Goal: Check status: Check status

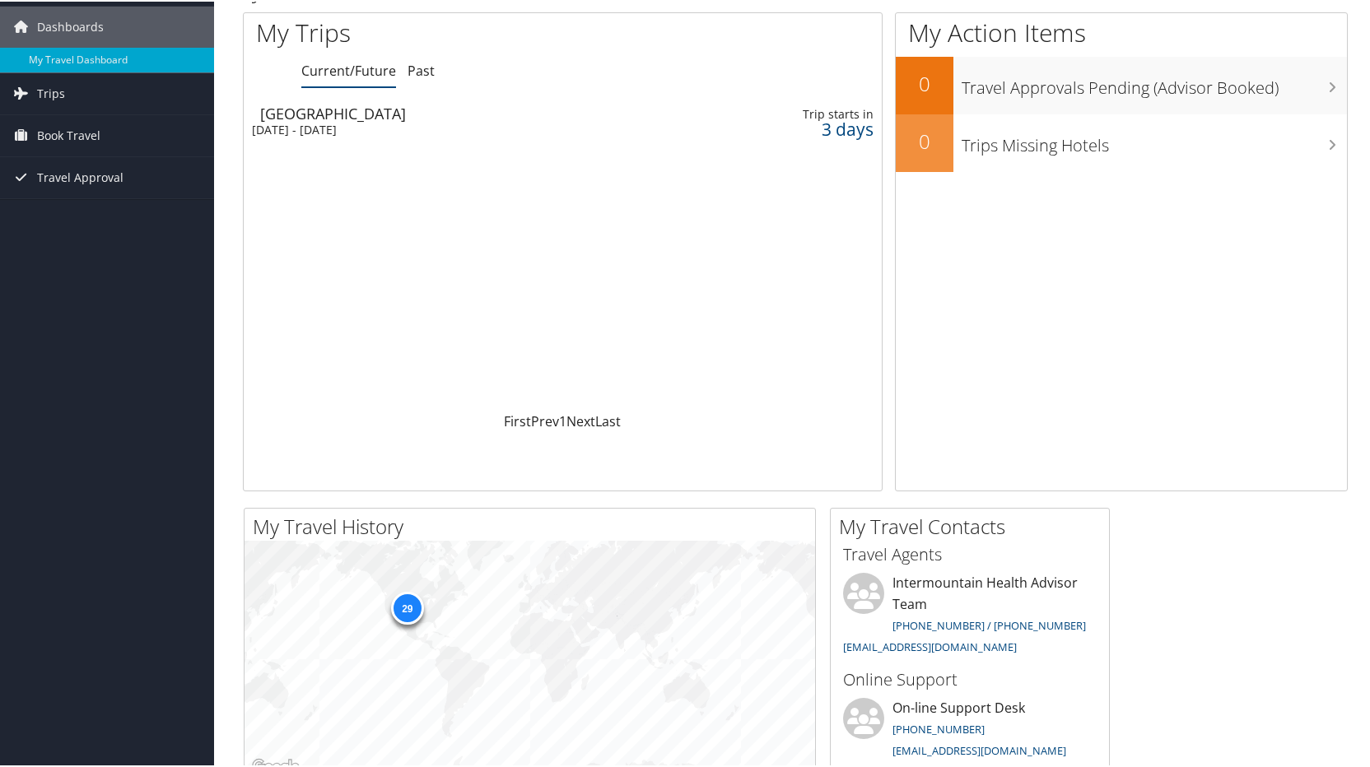
scroll to position [82, 0]
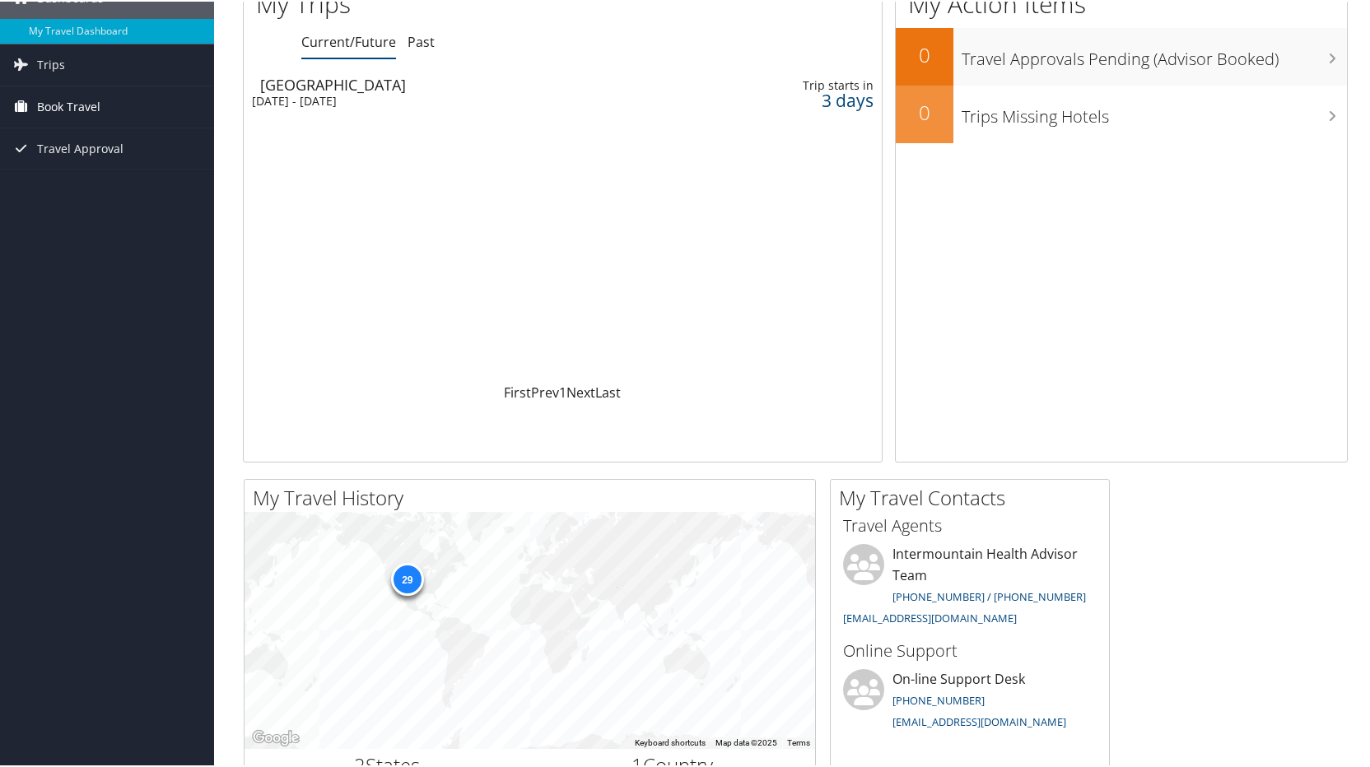
click at [87, 102] on span "Book Travel" at bounding box center [68, 105] width 63 height 41
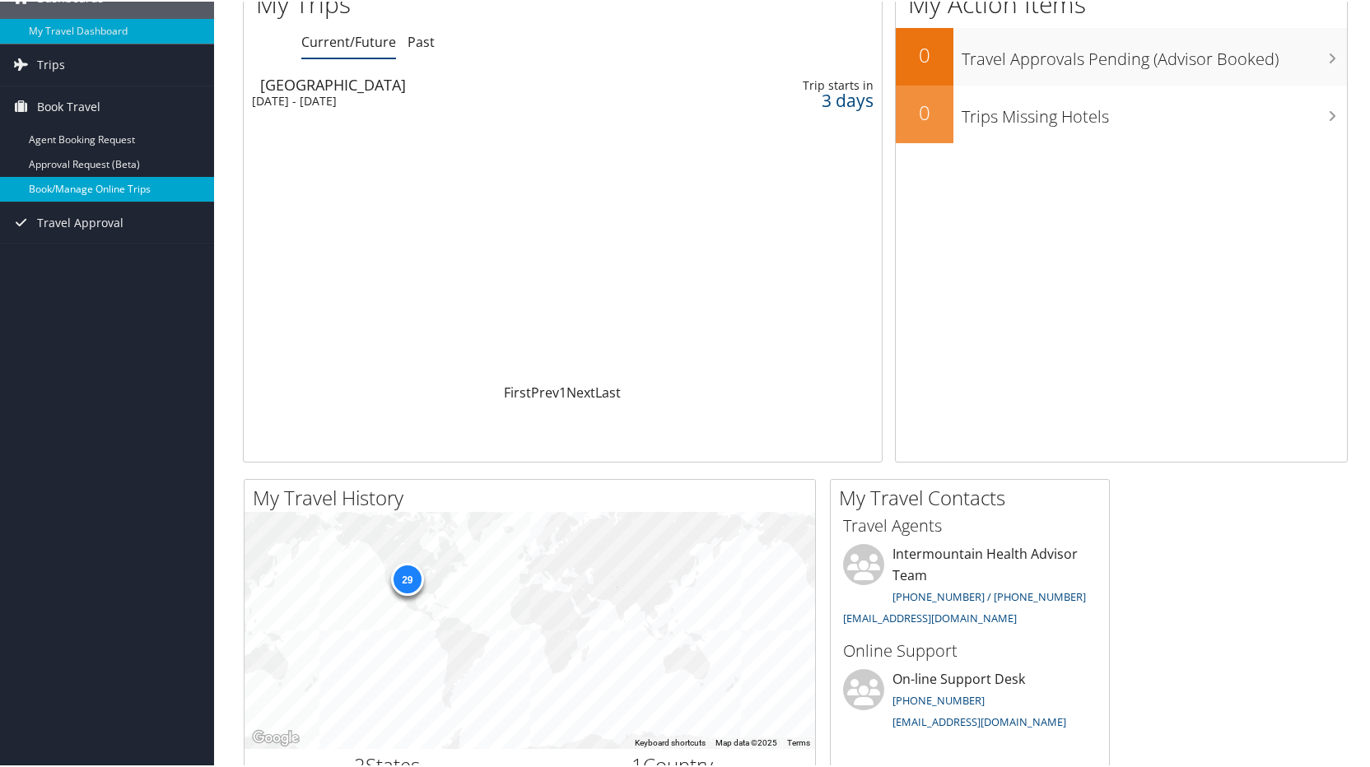
click at [125, 189] on link "Book/Manage Online Trips" at bounding box center [107, 187] width 214 height 25
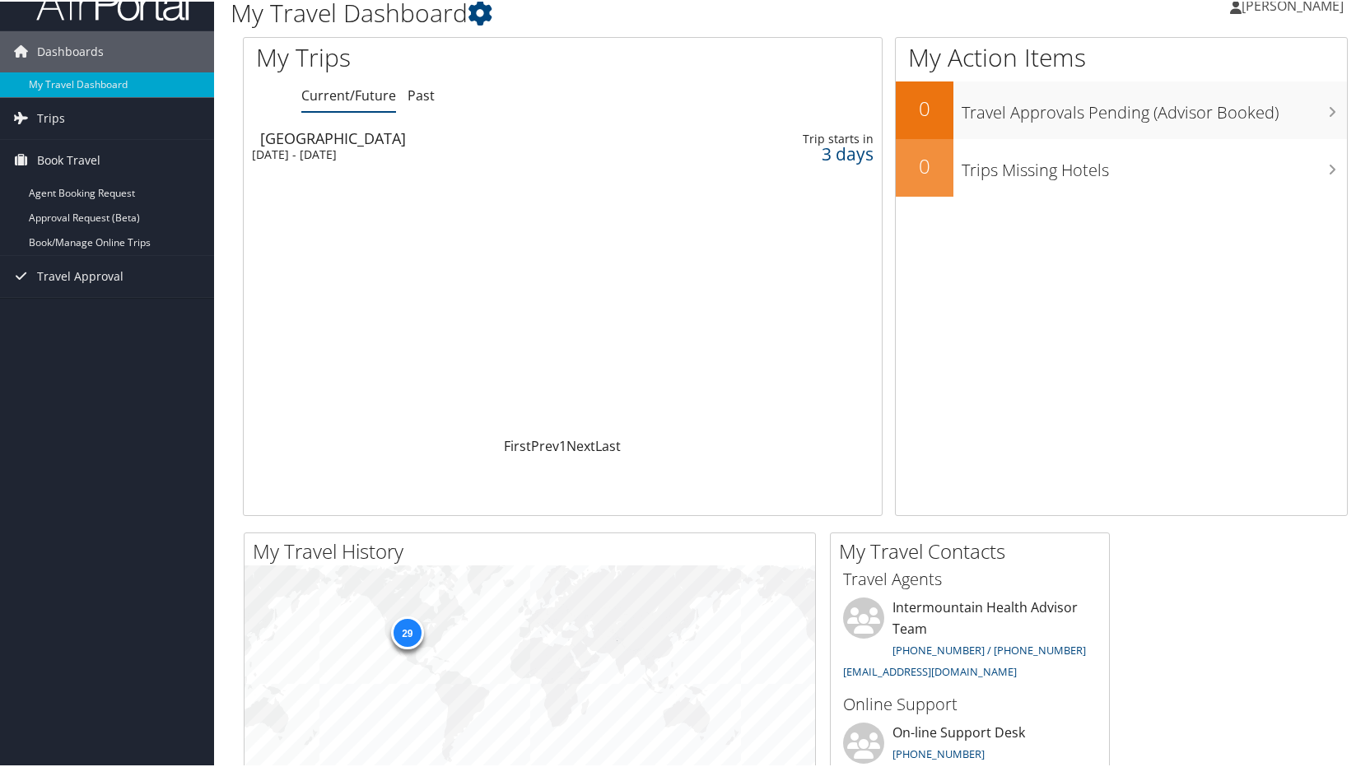
scroll to position [0, 0]
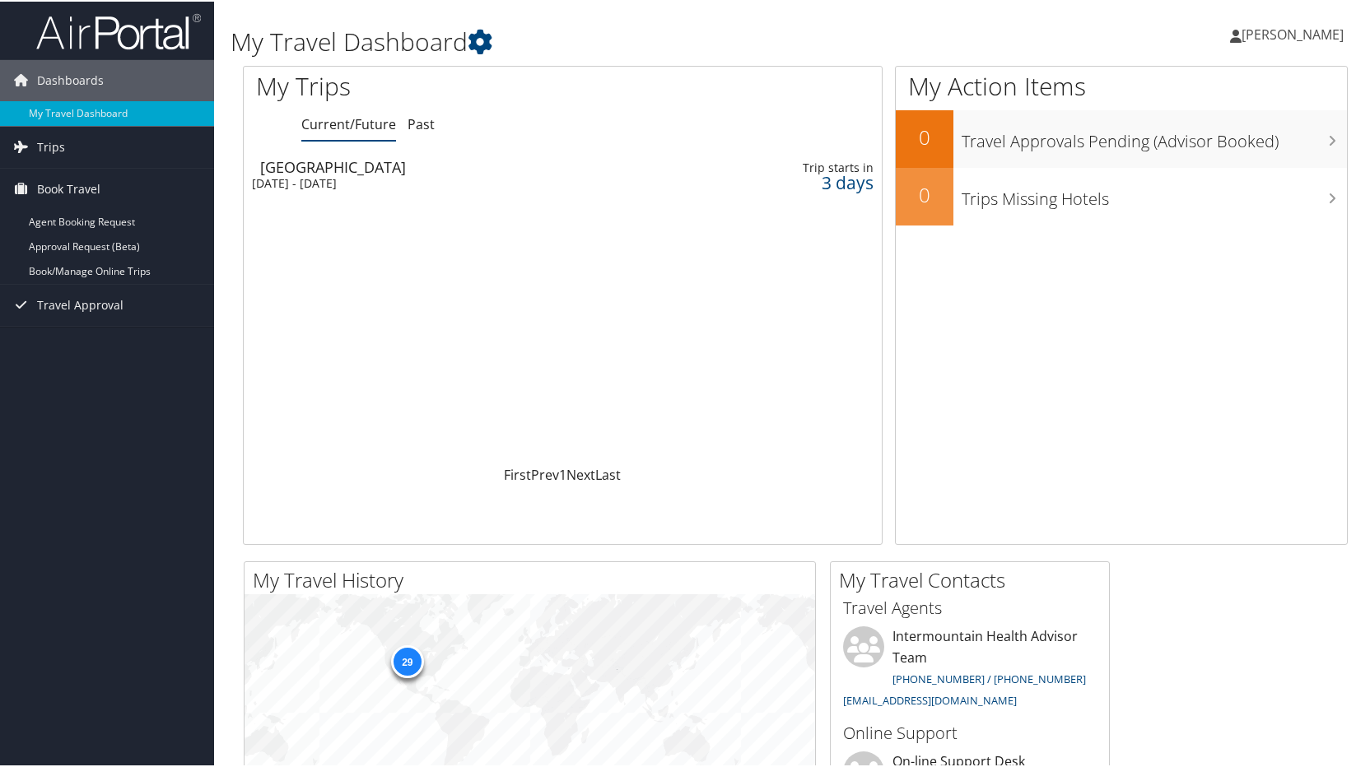
click at [323, 171] on div "[GEOGRAPHIC_DATA]" at bounding box center [464, 165] width 408 height 15
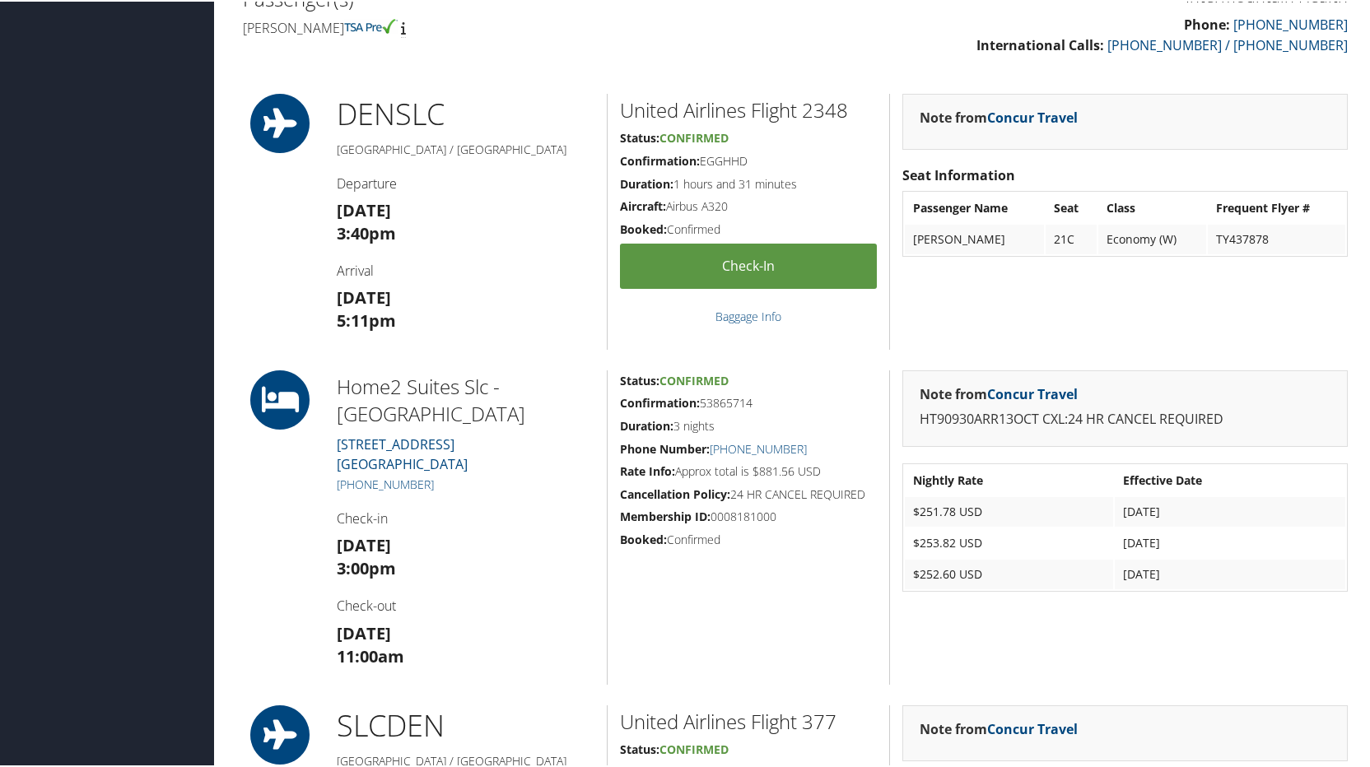
scroll to position [576, 0]
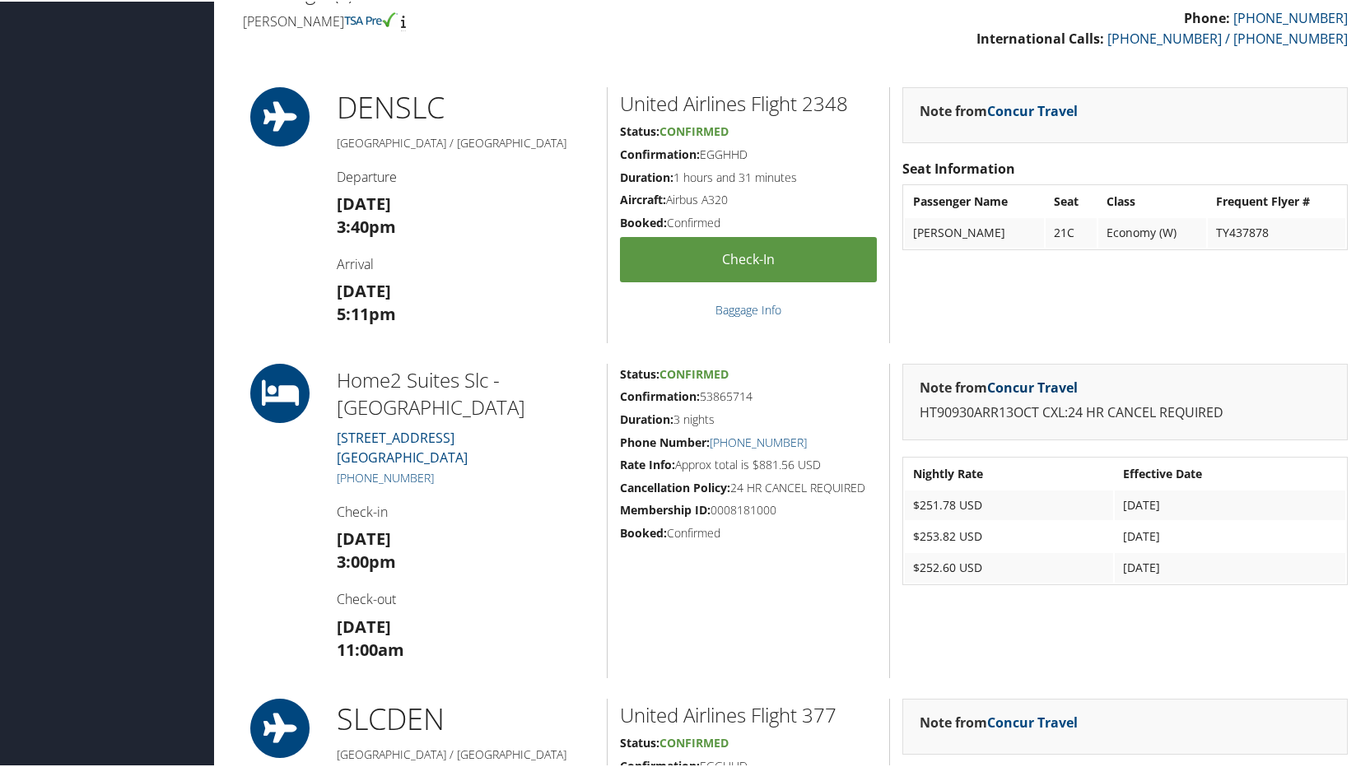
click at [1040, 386] on link "Concur Travel" at bounding box center [1032, 386] width 91 height 18
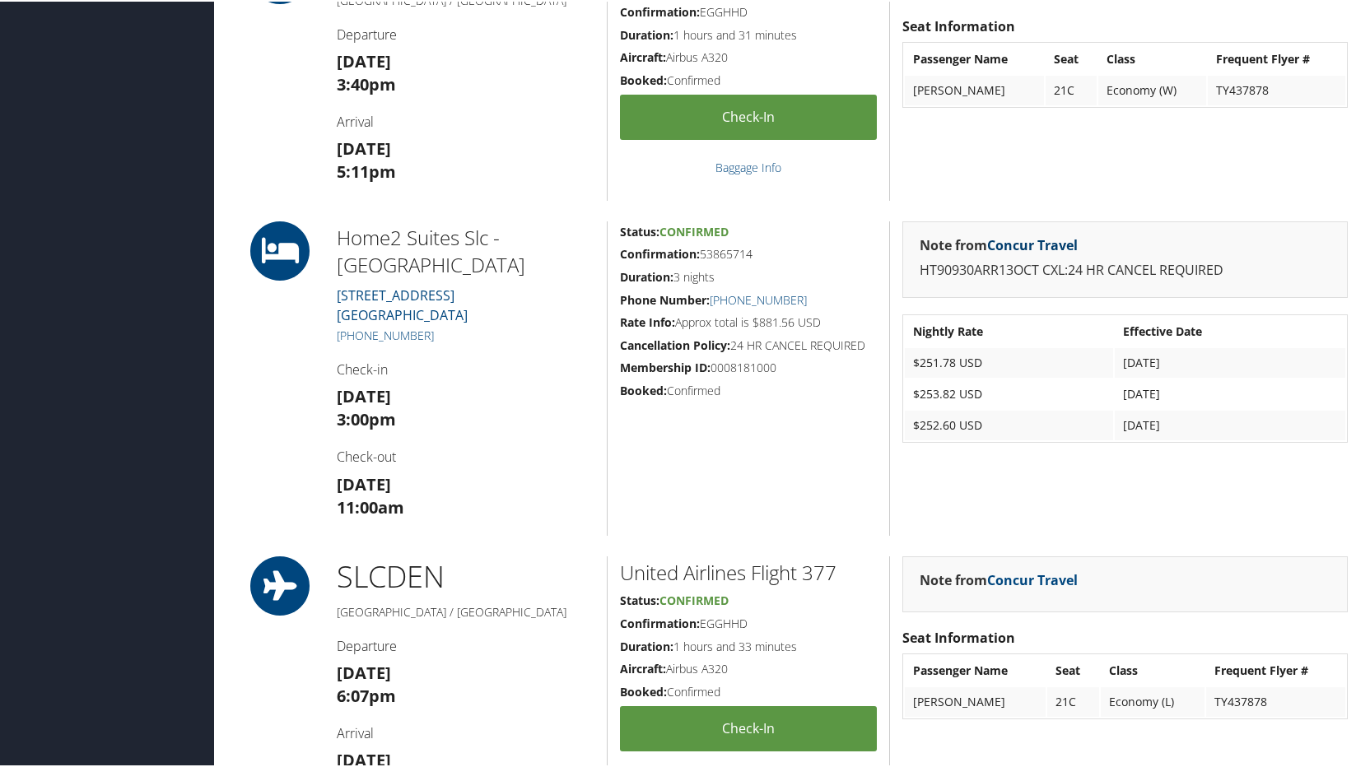
scroll to position [658, 0]
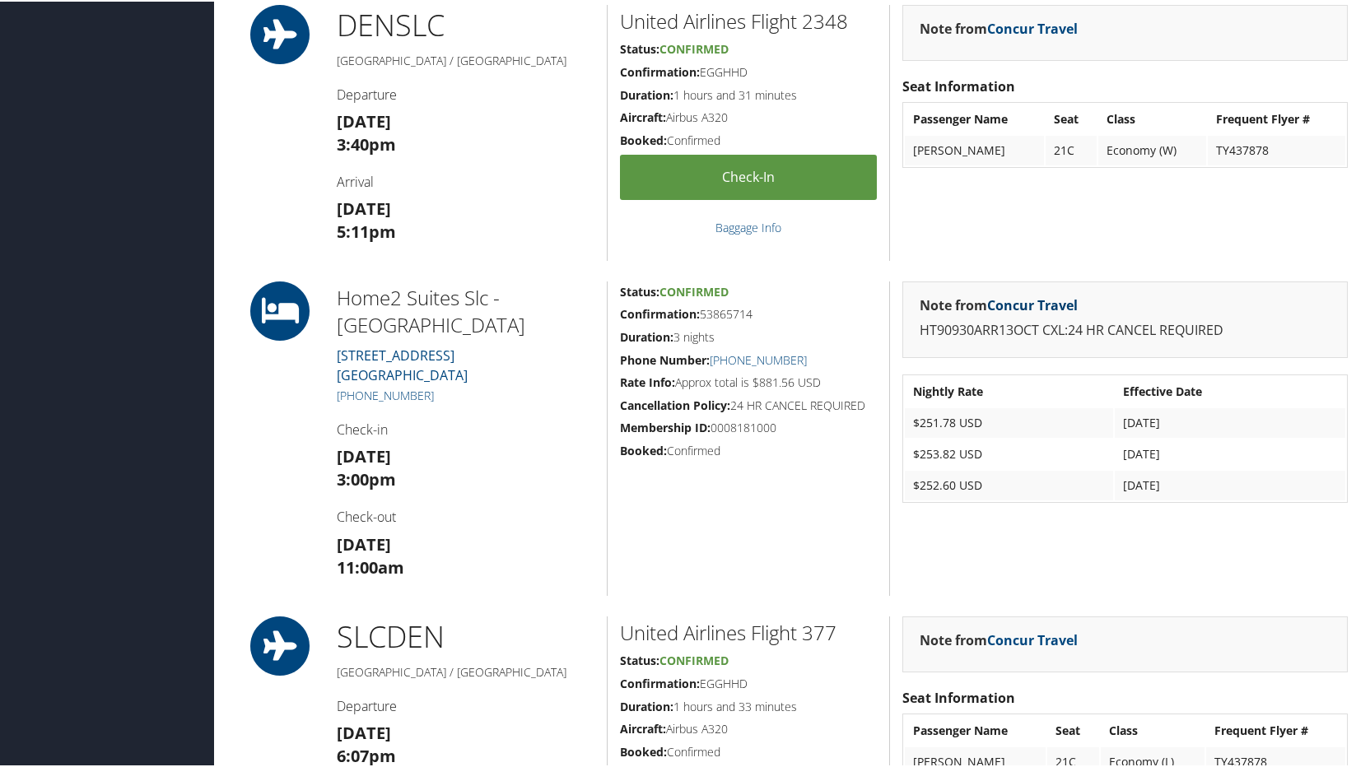
click at [1035, 302] on link "Concur Travel" at bounding box center [1032, 304] width 91 height 18
click at [930, 296] on strong "Note from Concur Travel" at bounding box center [998, 304] width 158 height 18
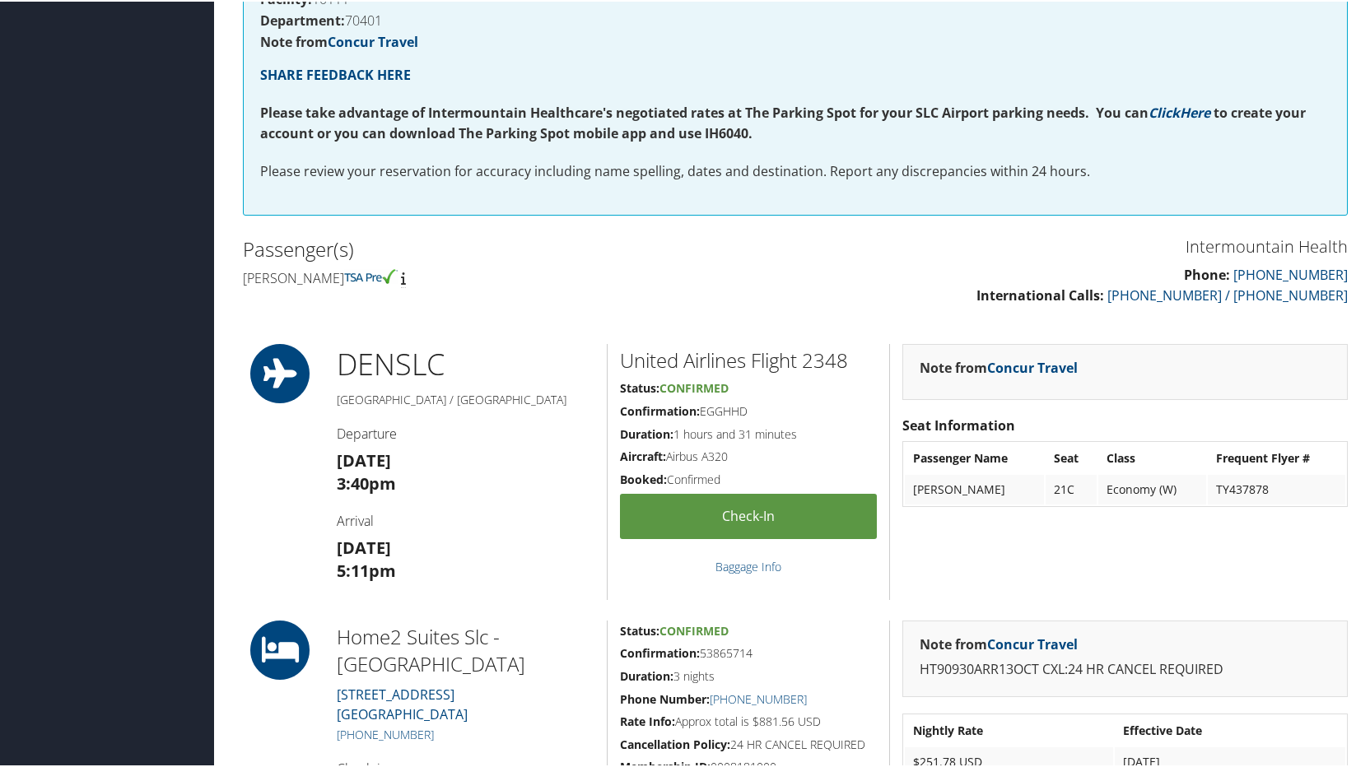
scroll to position [0, 0]
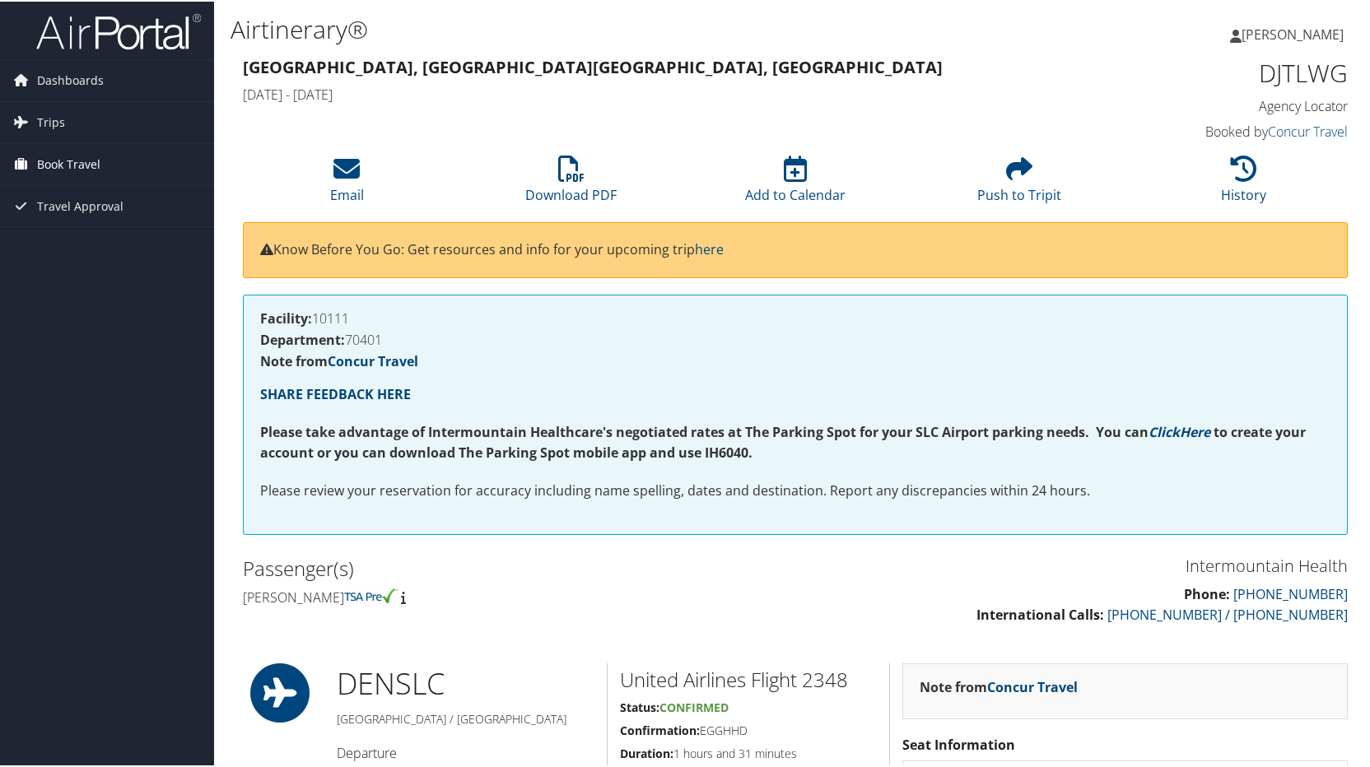
click at [51, 161] on span "Book Travel" at bounding box center [68, 162] width 63 height 41
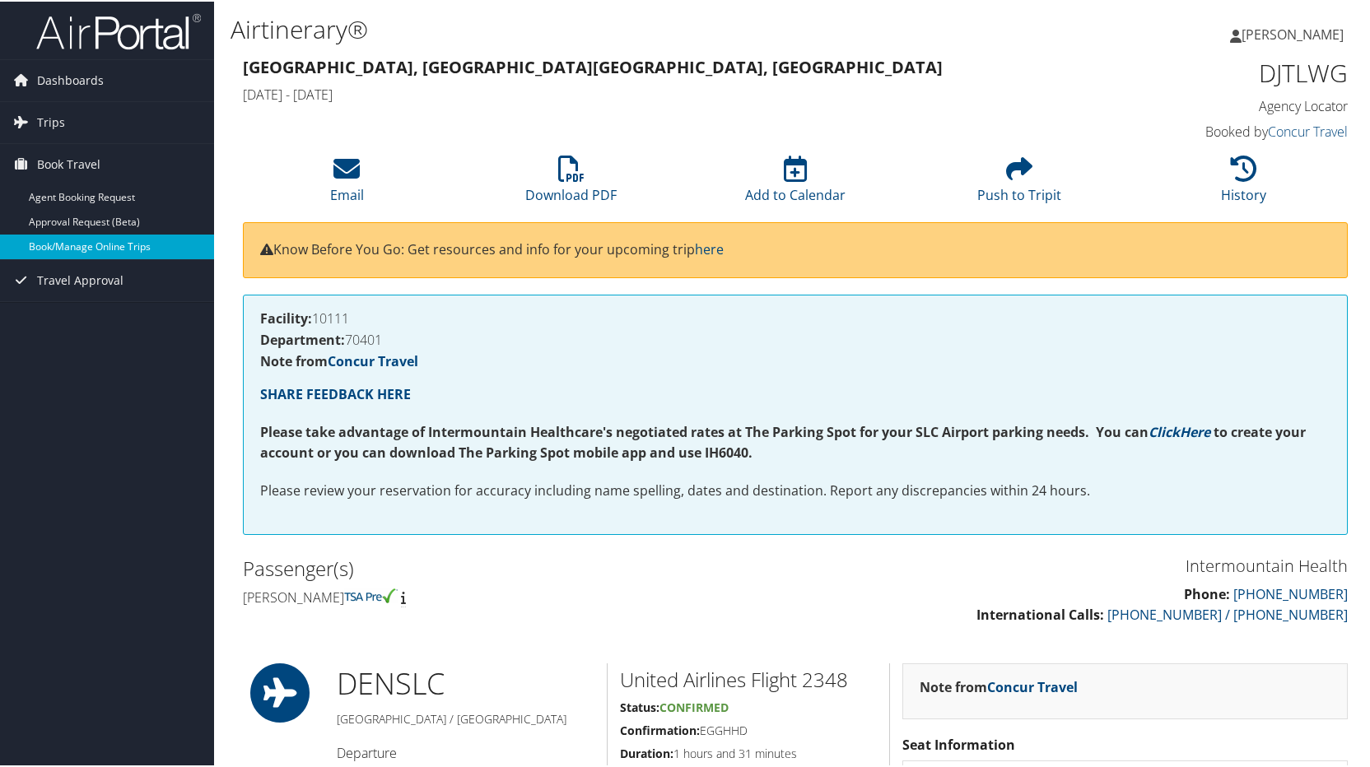
click at [104, 238] on link "Book/Manage Online Trips" at bounding box center [107, 245] width 214 height 25
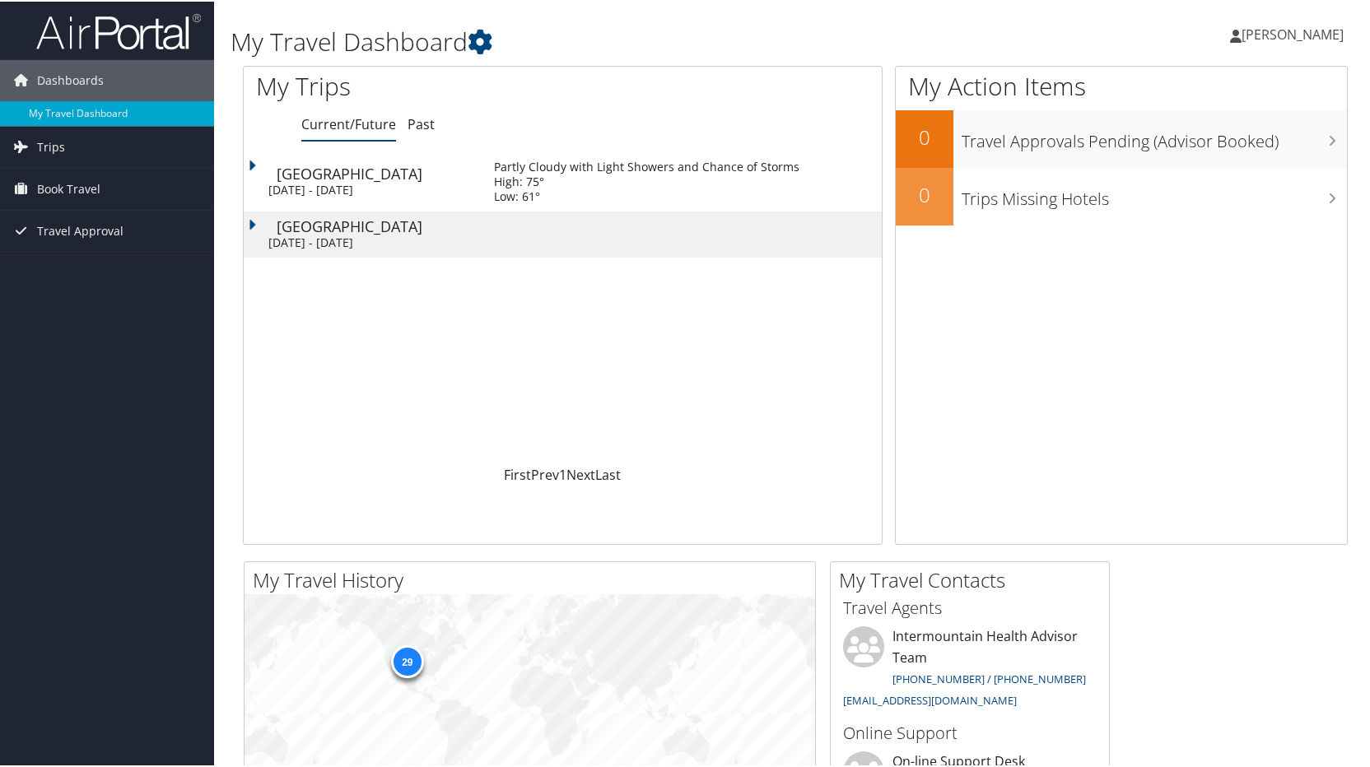
click at [249, 166] on td "Salt Lake City Mon 13 Oct 2025 - Thu 16 Oct 2025" at bounding box center [361, 180] width 234 height 59
click at [255, 222] on td "Salt Lake City Mon 13 Oct 2025 - Thu 16 Oct 2025" at bounding box center [361, 233] width 234 height 46
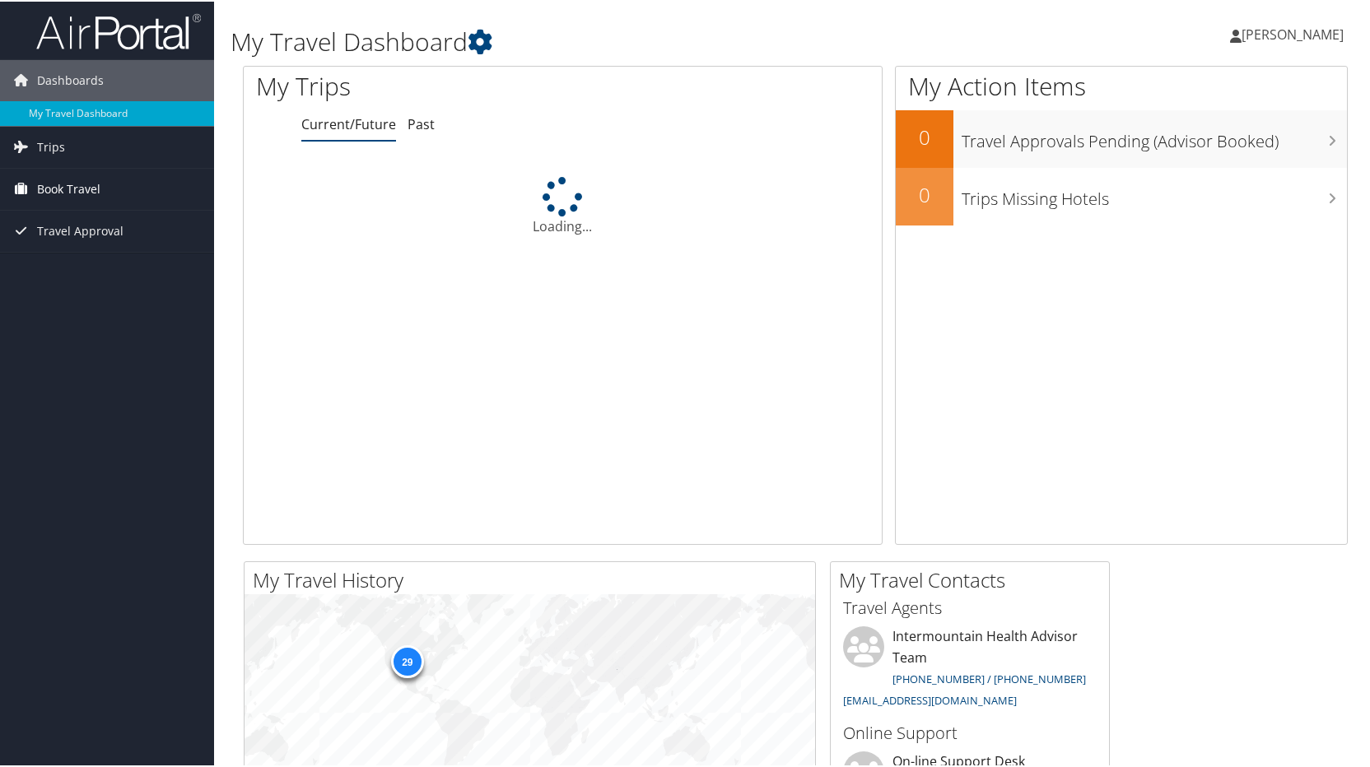
click at [80, 184] on span "Book Travel" at bounding box center [68, 187] width 63 height 41
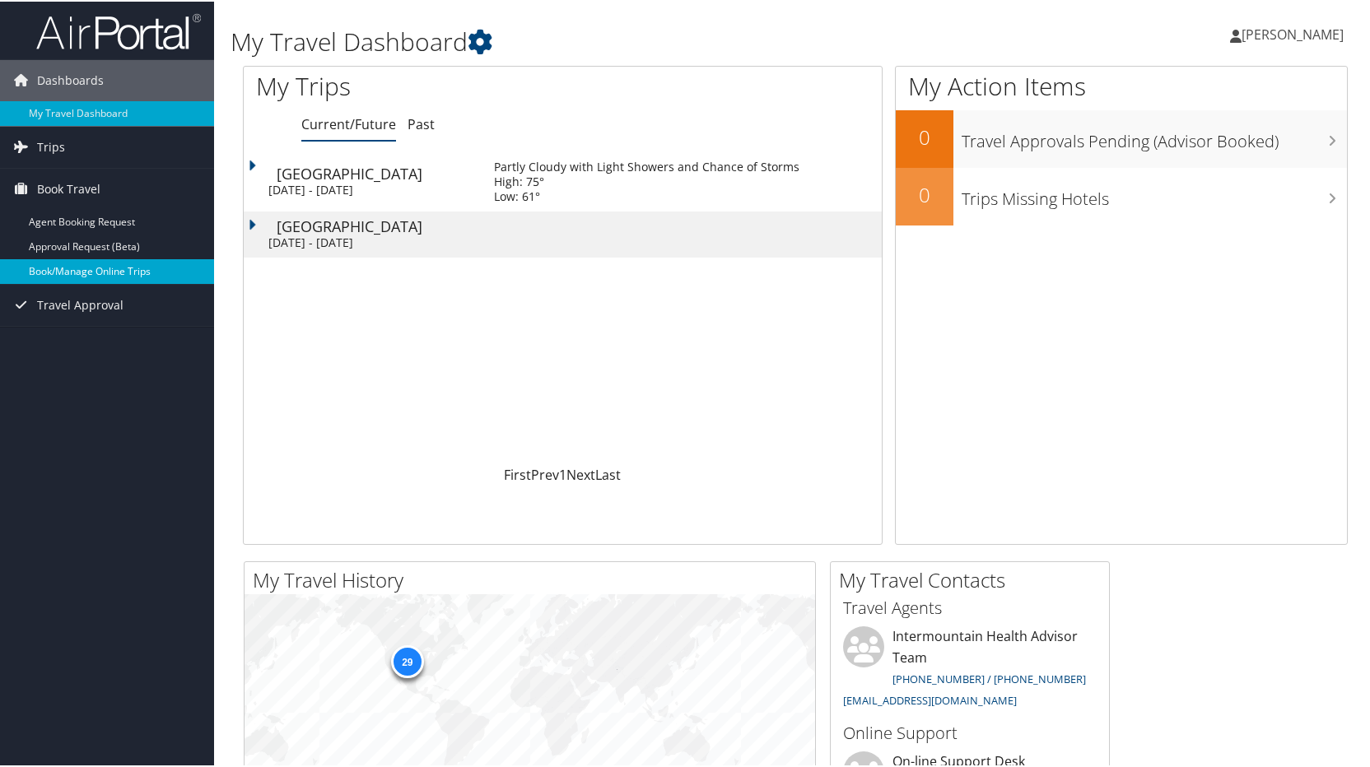
click at [104, 275] on link "Book/Manage Online Trips" at bounding box center [107, 270] width 214 height 25
click at [317, 124] on link "Current/Future" at bounding box center [348, 123] width 95 height 18
click at [267, 165] on td "Salt Lake City Mon 13 Oct 2025 - Thu 16 Oct 2025" at bounding box center [361, 180] width 234 height 59
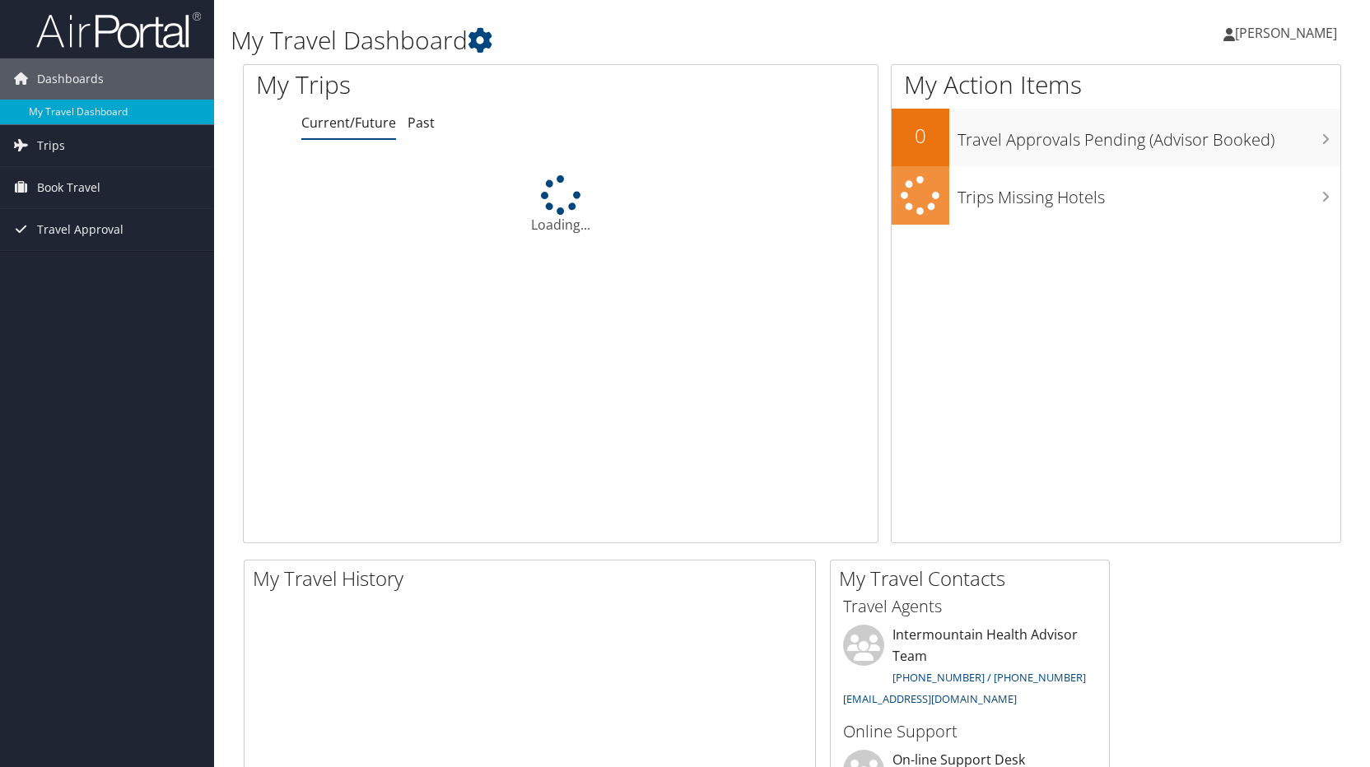
click at [1280, 35] on span "[PERSON_NAME]" at bounding box center [1286, 33] width 102 height 18
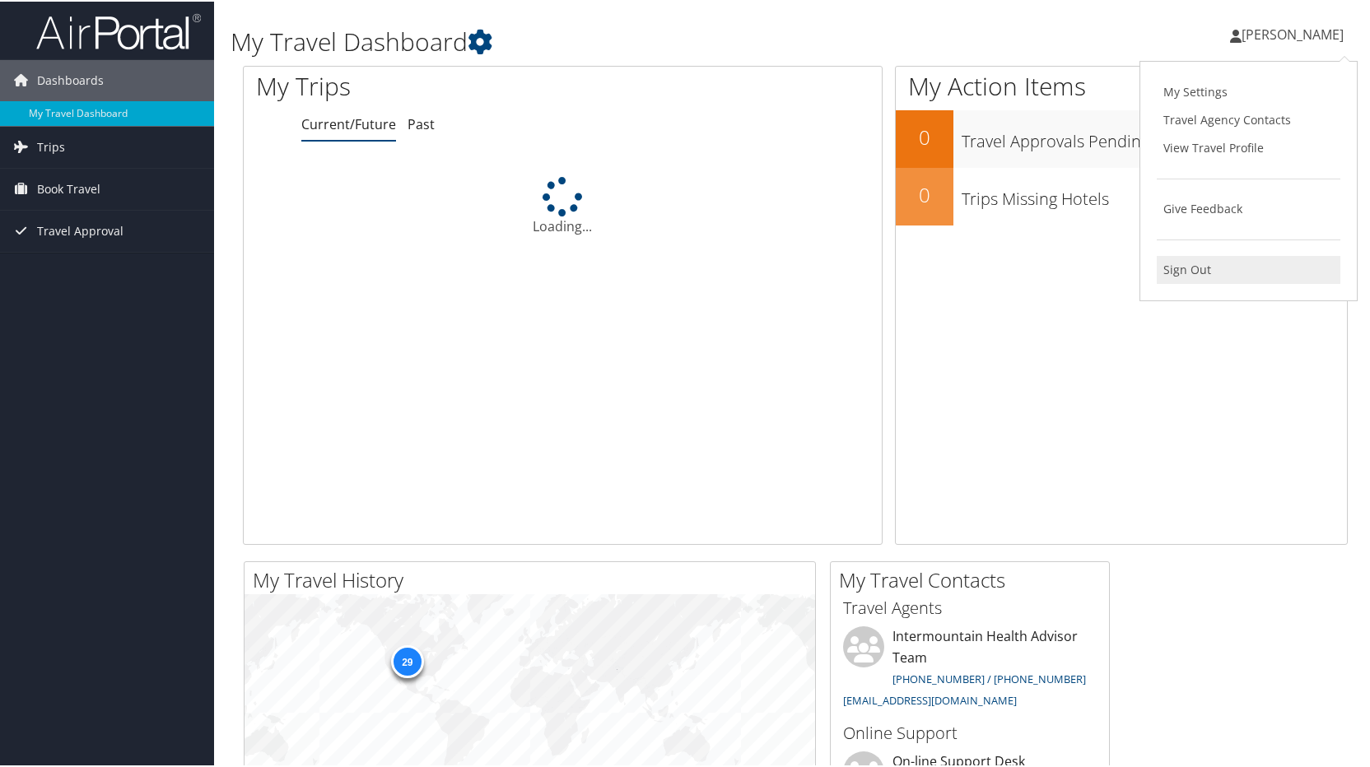
click at [1197, 269] on link "Sign Out" at bounding box center [1248, 268] width 184 height 28
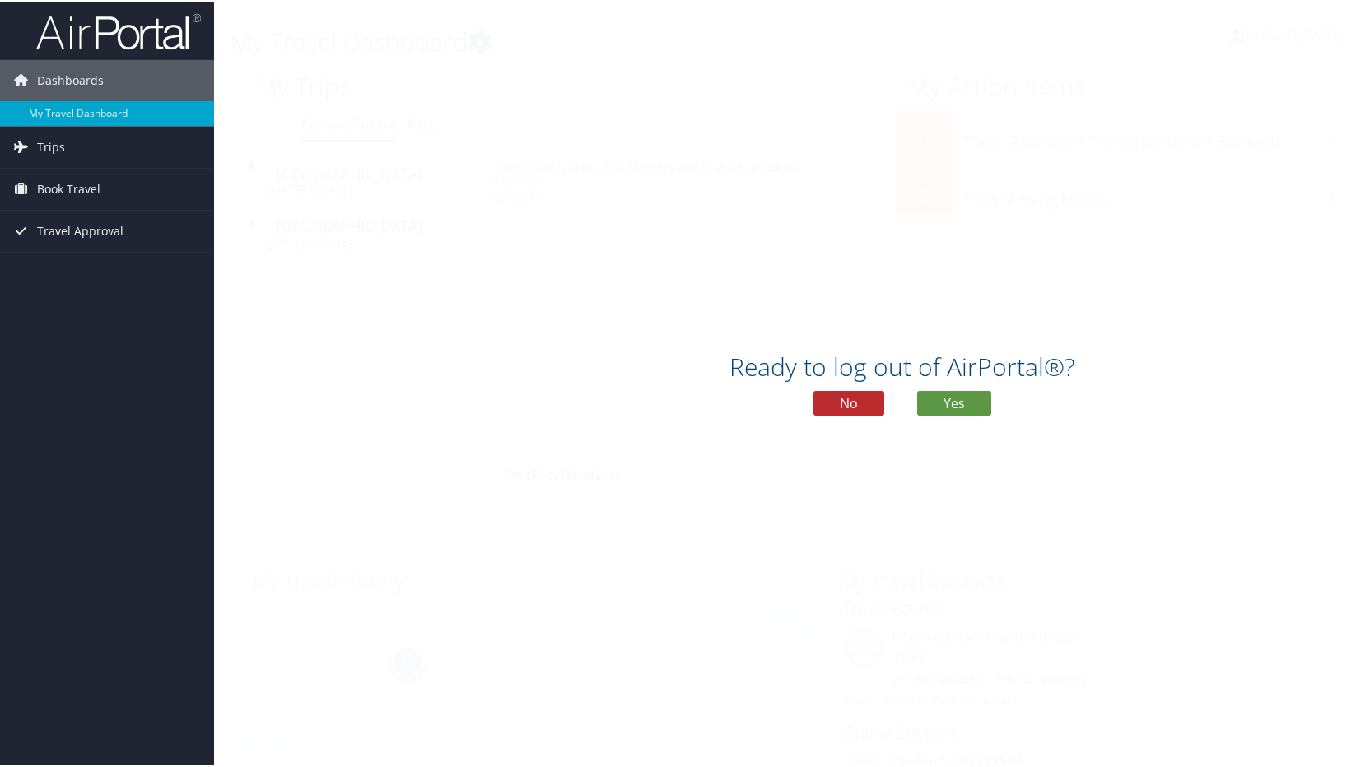
click at [954, 382] on h1 "Ready to log out of AirPortal®?" at bounding box center [902, 365] width 1376 height 35
click at [954, 399] on button "Yes" at bounding box center [954, 401] width 74 height 25
